Goal: Task Accomplishment & Management: Use online tool/utility

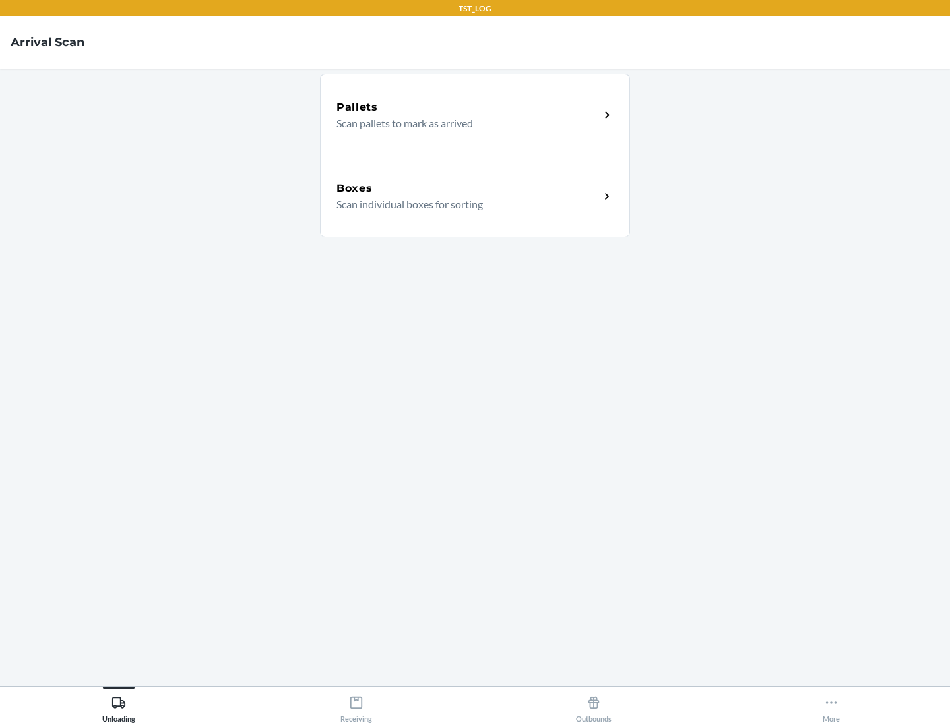
click at [468, 189] on div "Boxes" at bounding box center [467, 189] width 263 height 16
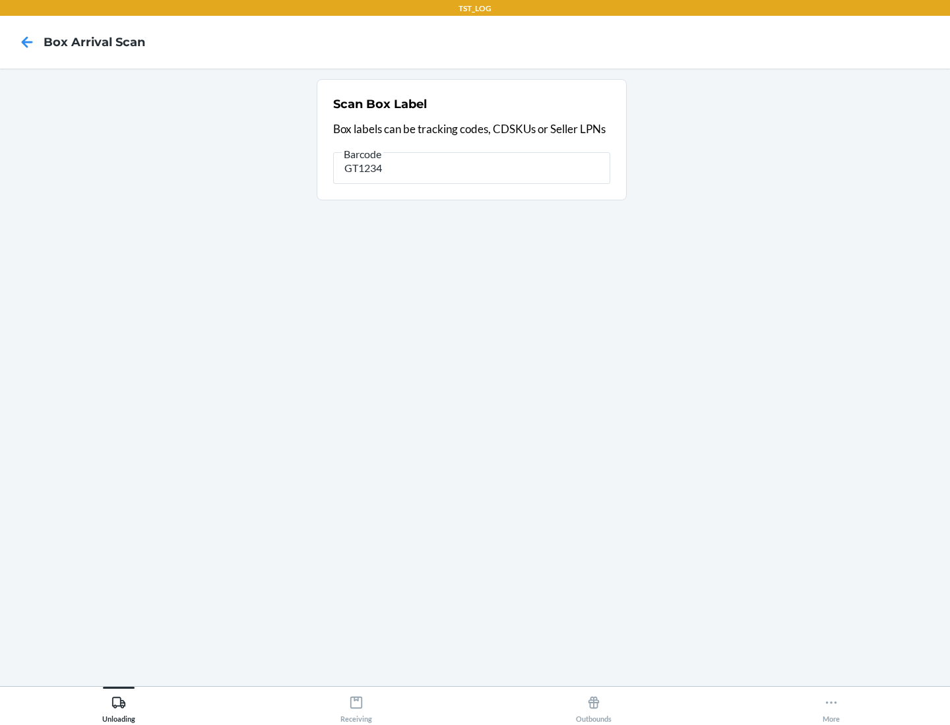
type input "GT1234"
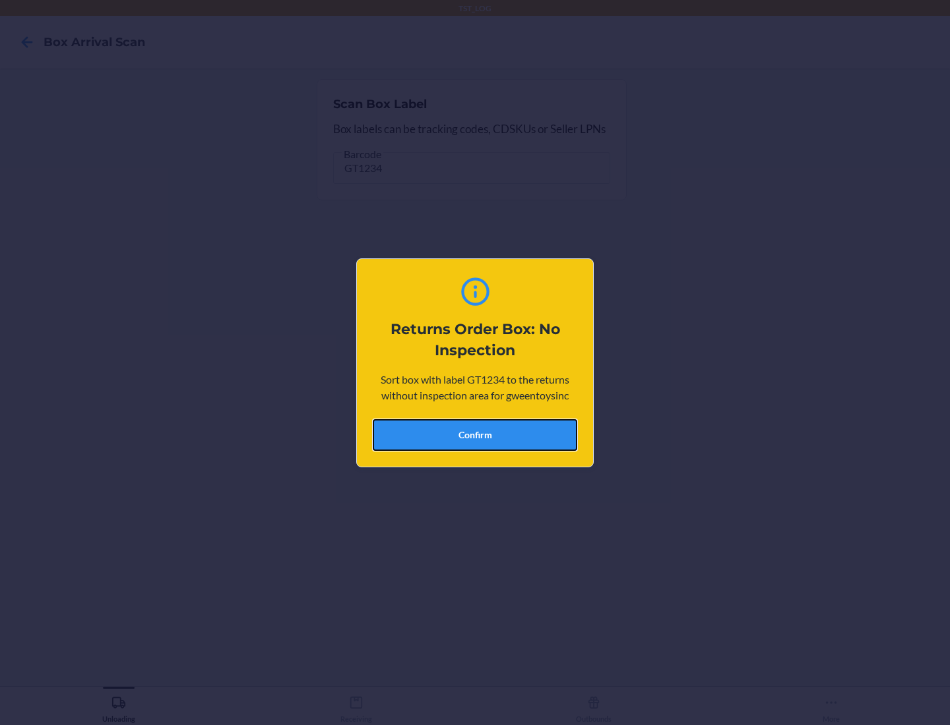
click at [475, 435] on button "Confirm" at bounding box center [475, 435] width 204 height 32
